Goal: Check status

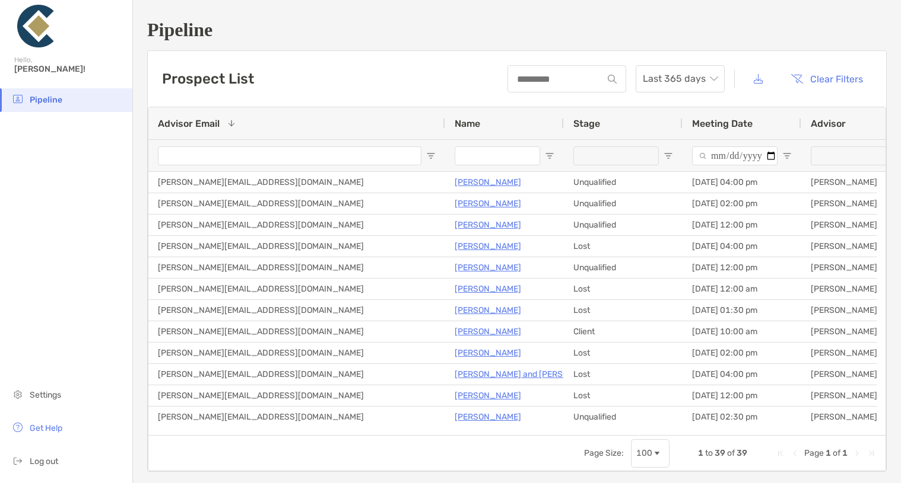
click at [41, 97] on span "Pipeline" at bounding box center [46, 100] width 33 height 10
click at [39, 98] on span "Pipeline" at bounding box center [46, 100] width 33 height 10
click at [28, 104] on li "Pipeline" at bounding box center [66, 100] width 132 height 24
click at [40, 100] on span "Pipeline" at bounding box center [46, 100] width 33 height 10
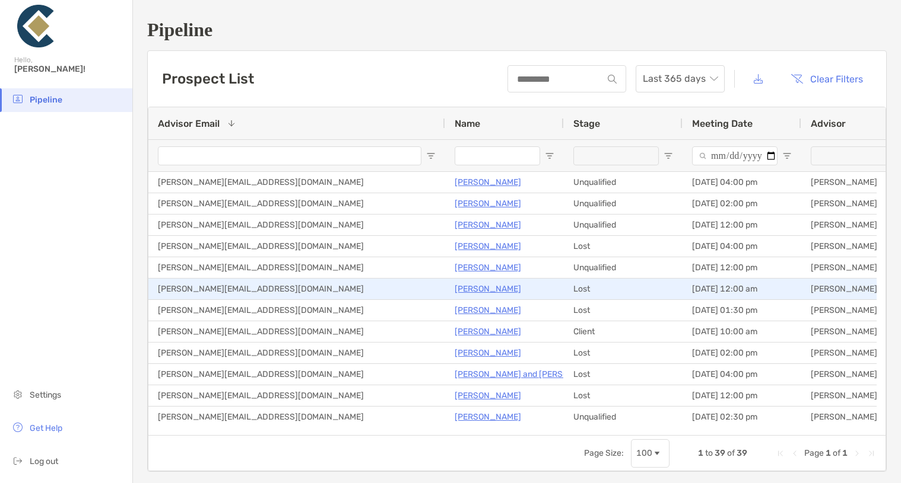
click at [472, 289] on p "[PERSON_NAME]" at bounding box center [487, 289] width 66 height 15
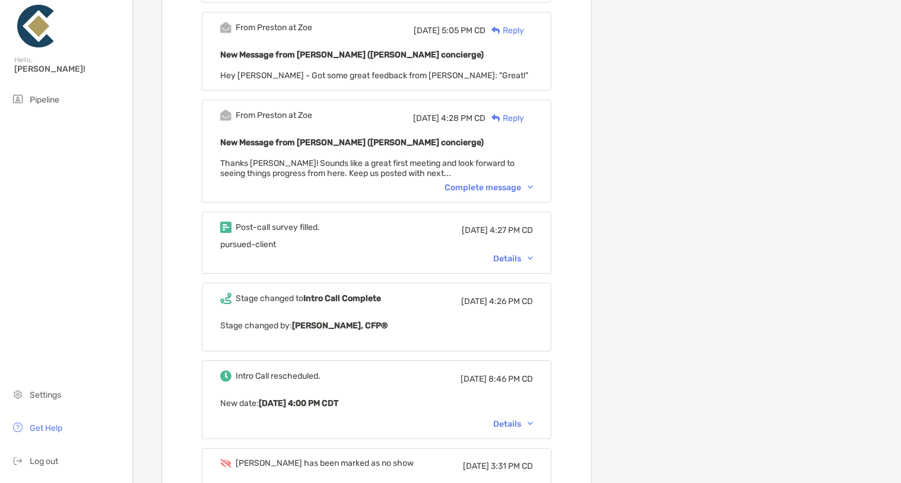
scroll to position [1720, 0]
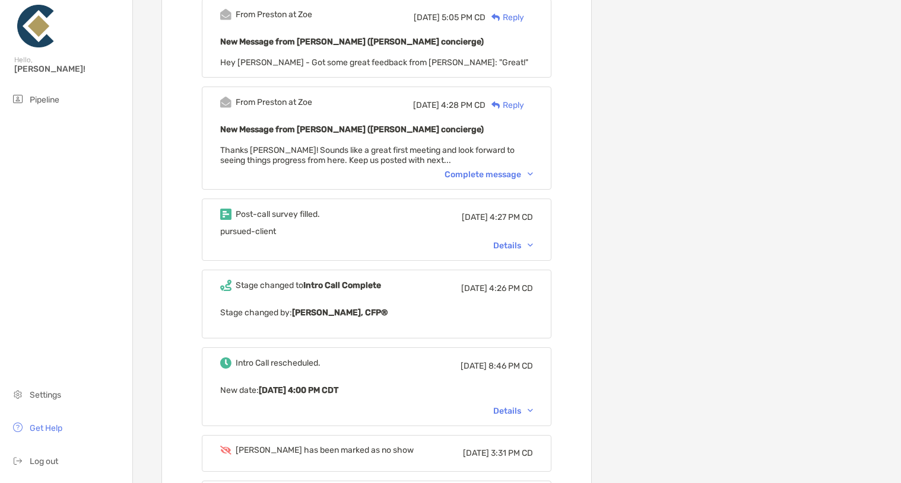
click at [481, 170] on div "Complete message" at bounding box center [488, 175] width 88 height 10
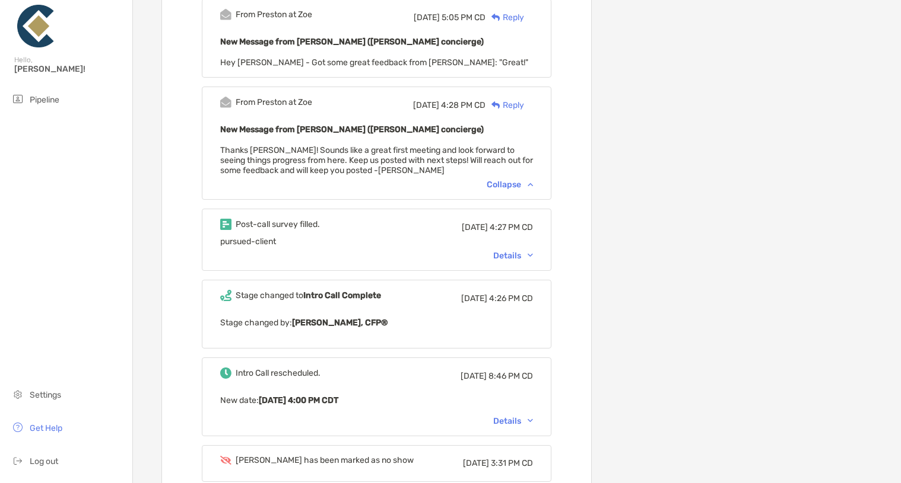
click at [319, 251] on div "Details" at bounding box center [376, 256] width 313 height 10
click at [521, 251] on div "Details" at bounding box center [513, 256] width 40 height 10
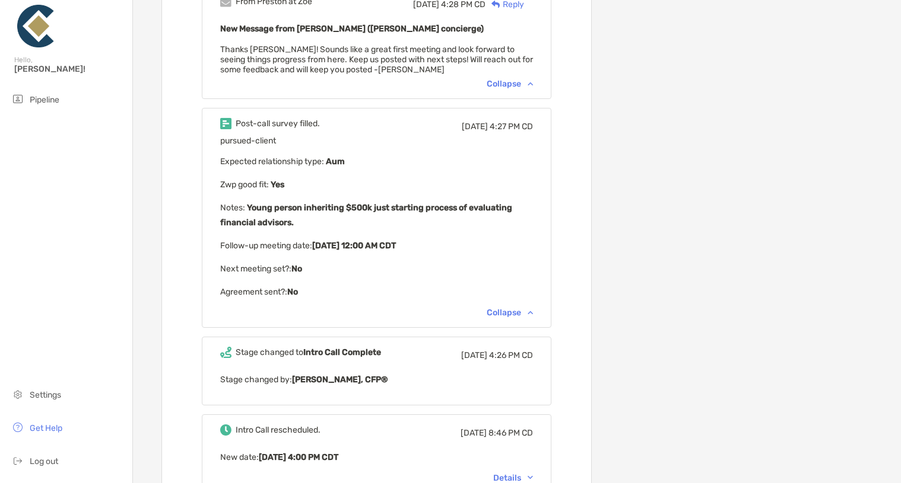
scroll to position [1839, 0]
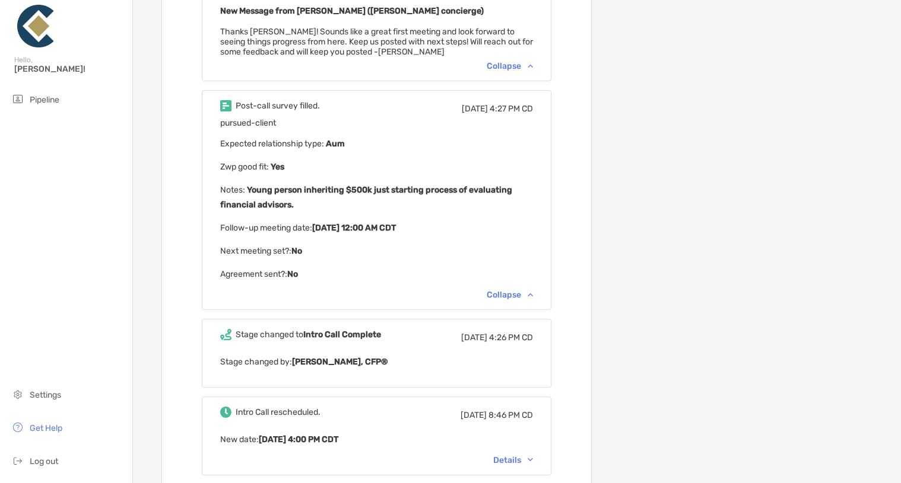
click at [466, 355] on p "Stage changed by: [PERSON_NAME], CFP®" at bounding box center [376, 362] width 313 height 15
click at [279, 355] on p "Stage changed by: [PERSON_NAME], CFP®" at bounding box center [376, 362] width 313 height 15
